Goal: Transaction & Acquisition: Download file/media

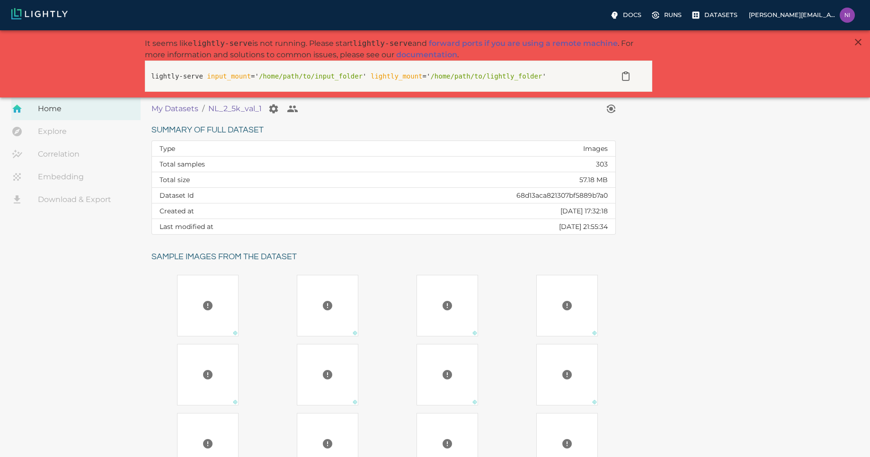
click at [79, 203] on link "Download & Export" at bounding box center [75, 199] width 129 height 23
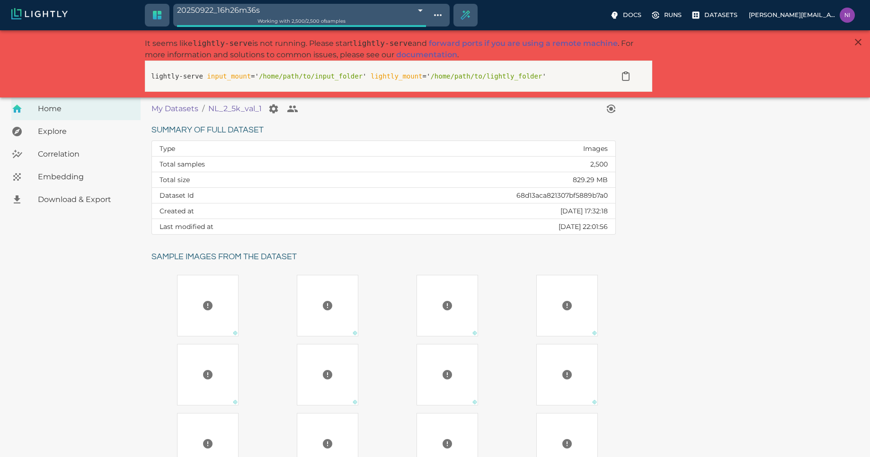
click at [68, 202] on span "Download & Export" at bounding box center [85, 199] width 95 height 11
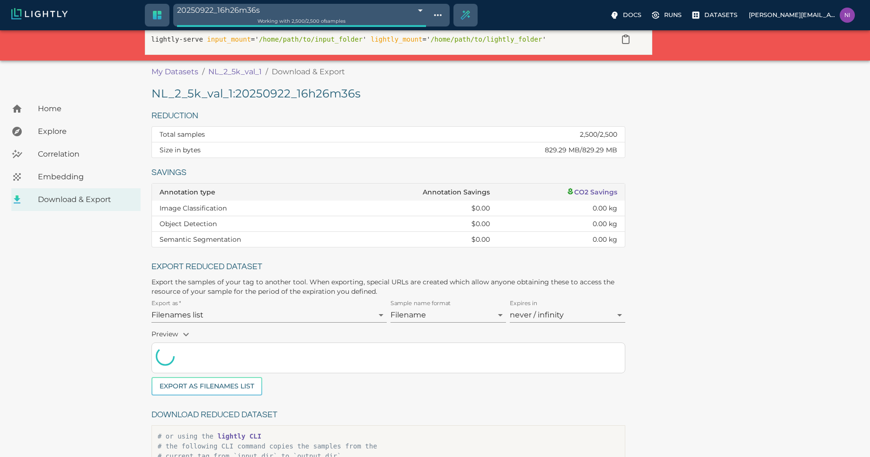
scroll to position [114, 0]
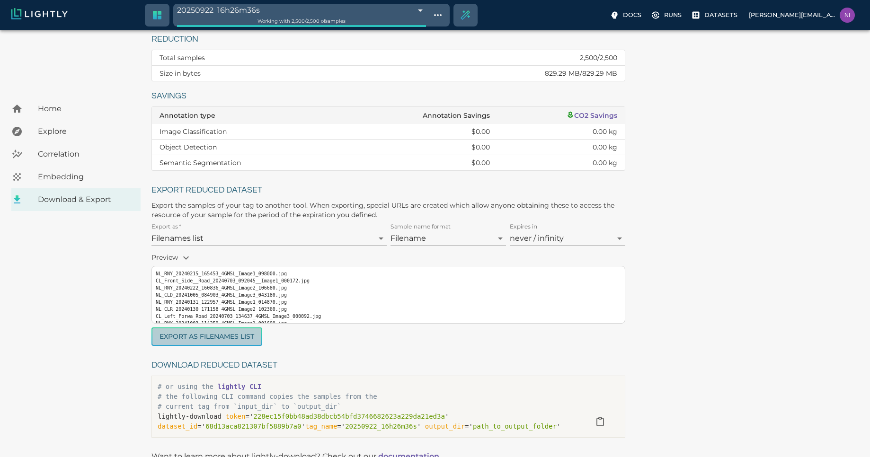
click at [224, 332] on button "Export as Filenames list" at bounding box center [206, 336] width 111 height 18
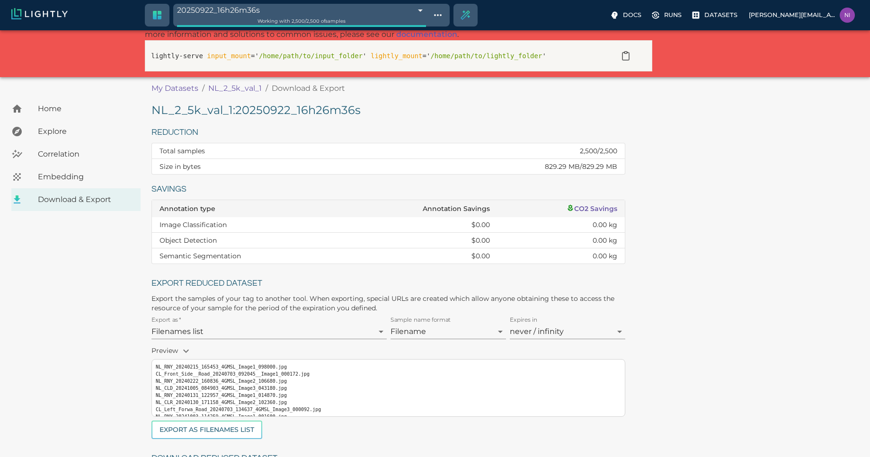
scroll to position [0, 0]
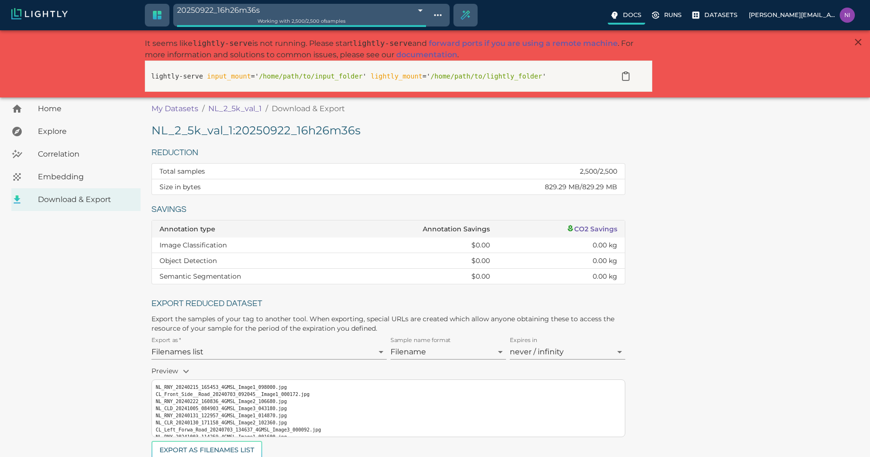
click at [641, 15] on p "Docs" at bounding box center [632, 14] width 18 height 9
